Goal: Information Seeking & Learning: Learn about a topic

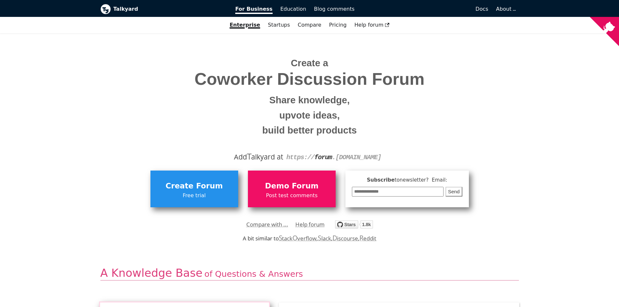
click at [444, 55] on h1 "Create a Coworker Discussion Forum Share knowledge, upvote ideas, build better …" at bounding box center [309, 97] width 409 height 87
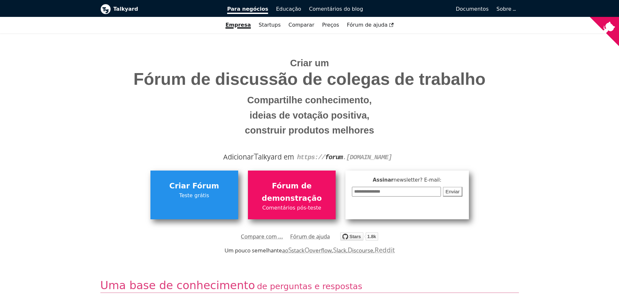
click at [412, 62] on h1 "Criar um Fórum de discussão de colegas de trabalho Compartilhe conhecimento, id…" at bounding box center [309, 97] width 409 height 87
click at [275, 11] on link "Educação" at bounding box center [288, 9] width 33 height 11
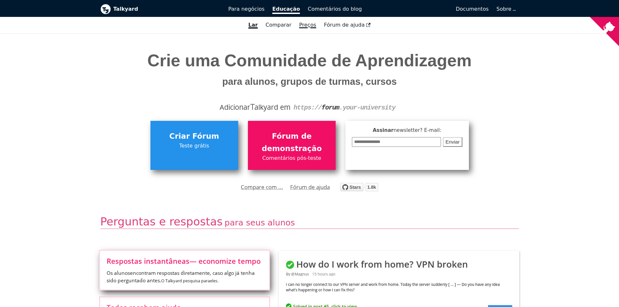
click at [313, 27] on font "Preços" at bounding box center [307, 25] width 17 height 6
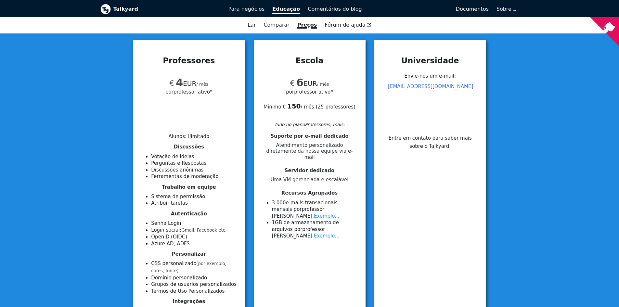
scroll to position [97, 0]
